Goal: Information Seeking & Learning: Learn about a topic

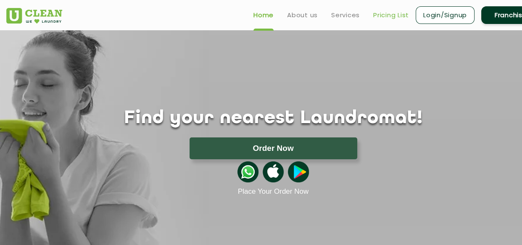
click at [392, 11] on link "Pricing List" at bounding box center [391, 15] width 36 height 10
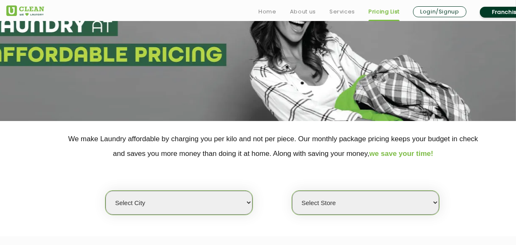
scroll to position [99, 0]
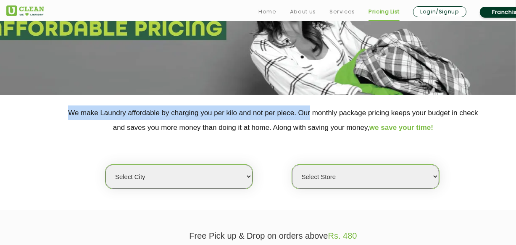
drag, startPoint x: 311, startPoint y: 96, endPoint x: 321, endPoint y: 56, distance: 41.2
click at [321, 57] on app-pricing "We make Laundry affordable by charging you per kilo and not per piece. Our mont…" at bounding box center [258, 100] width 516 height 339
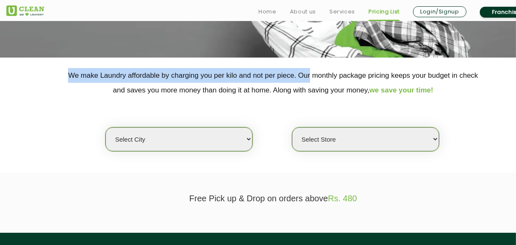
scroll to position [138, 0]
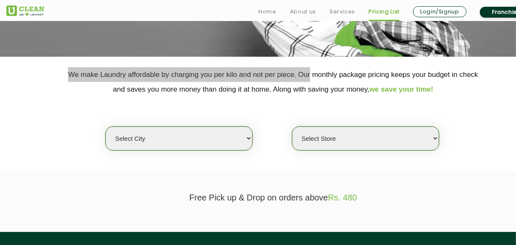
click at [222, 133] on select "Select city [GEOGRAPHIC_DATA] [GEOGRAPHIC_DATA] [GEOGRAPHIC_DATA] [GEOGRAPHIC_D…" at bounding box center [179, 139] width 147 height 24
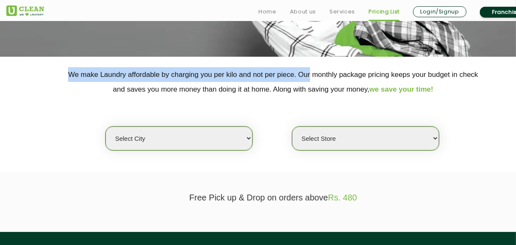
click at [193, 133] on select "Select city [GEOGRAPHIC_DATA] [GEOGRAPHIC_DATA] [GEOGRAPHIC_DATA] [GEOGRAPHIC_D…" at bounding box center [179, 139] width 147 height 24
select select "1"
click at [106, 127] on select "Select city [GEOGRAPHIC_DATA] [GEOGRAPHIC_DATA] [GEOGRAPHIC_DATA] [GEOGRAPHIC_D…" at bounding box center [179, 139] width 147 height 24
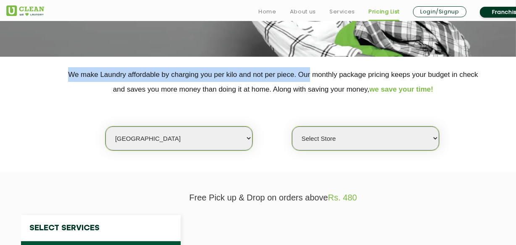
select select "0"
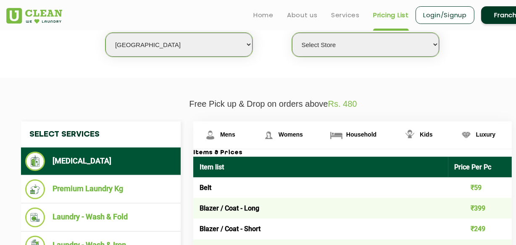
scroll to position [222, 0]
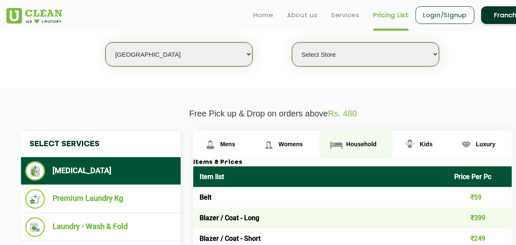
click at [236, 143] on span "Household" at bounding box center [227, 144] width 15 height 7
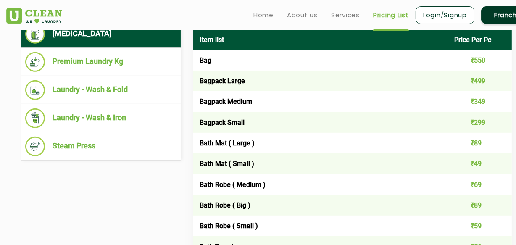
scroll to position [0, 0]
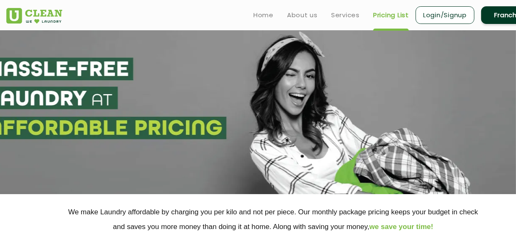
click at [334, 210] on p "We make Laundry affordable by charging you per kilo and not per piece. Our mont…" at bounding box center [273, 219] width 534 height 29
click at [369, 212] on p "We make Laundry affordable by charging you per kilo and not per piece. Our mont…" at bounding box center [273, 219] width 534 height 29
click at [426, 230] on span "we save your time!" at bounding box center [402, 227] width 64 height 8
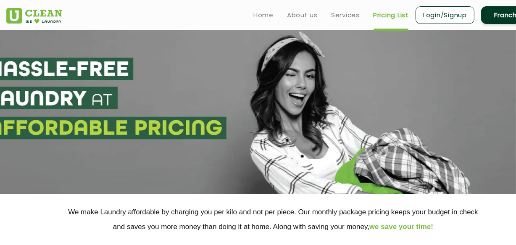
click at [365, 227] on p "We make Laundry affordable by charging you per kilo and not per piece. Our mont…" at bounding box center [273, 219] width 534 height 29
click at [357, 225] on p "We make Laundry affordable by charging you per kilo and not per piece. Our mont…" at bounding box center [273, 219] width 534 height 29
click at [333, 222] on p "We make Laundry affordable by charging you per kilo and not per piece. Our mont…" at bounding box center [273, 219] width 534 height 29
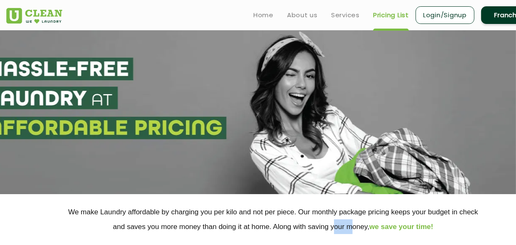
click at [333, 222] on p "We make Laundry affordable by charging you per kilo and not per piece. Our mont…" at bounding box center [273, 219] width 534 height 29
click at [268, 230] on p "We make Laundry affordable by charging you per kilo and not per piece. Our mont…" at bounding box center [273, 219] width 534 height 29
click at [294, 214] on p "We make Laundry affordable by charging you per kilo and not per piece. Our mont…" at bounding box center [273, 219] width 534 height 29
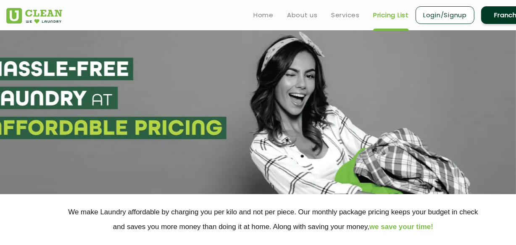
click at [143, 212] on p "We make Laundry affordable by charging you per kilo and not per piece. Our mont…" at bounding box center [273, 219] width 534 height 29
click at [181, 131] on section at bounding box center [258, 112] width 516 height 164
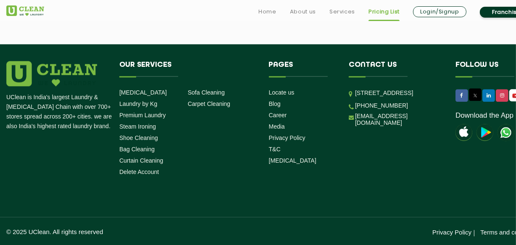
click at [212, 83] on li "Our Services [MEDICAL_DATA] Laundry by Kg Premium Laundry Steam Ironing Shoe Cl…" at bounding box center [188, 120] width 150 height 119
click at [193, 120] on li "Our Services [MEDICAL_DATA] Laundry by Kg Premium Laundry Steam Ironing Shoe Cl…" at bounding box center [188, 120] width 150 height 119
